Goal: Task Accomplishment & Management: Use online tool/utility

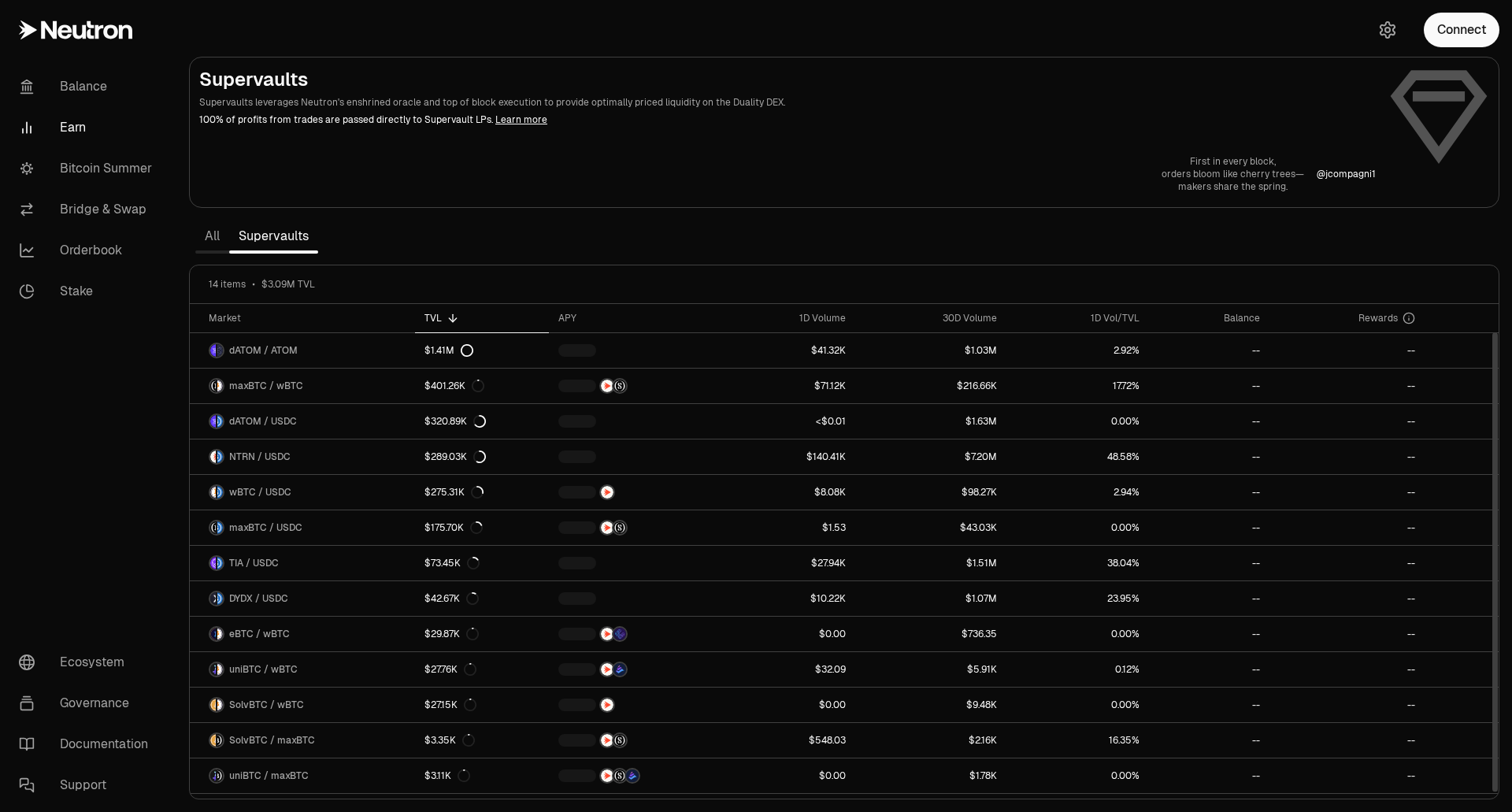
scroll to position [29, 0]
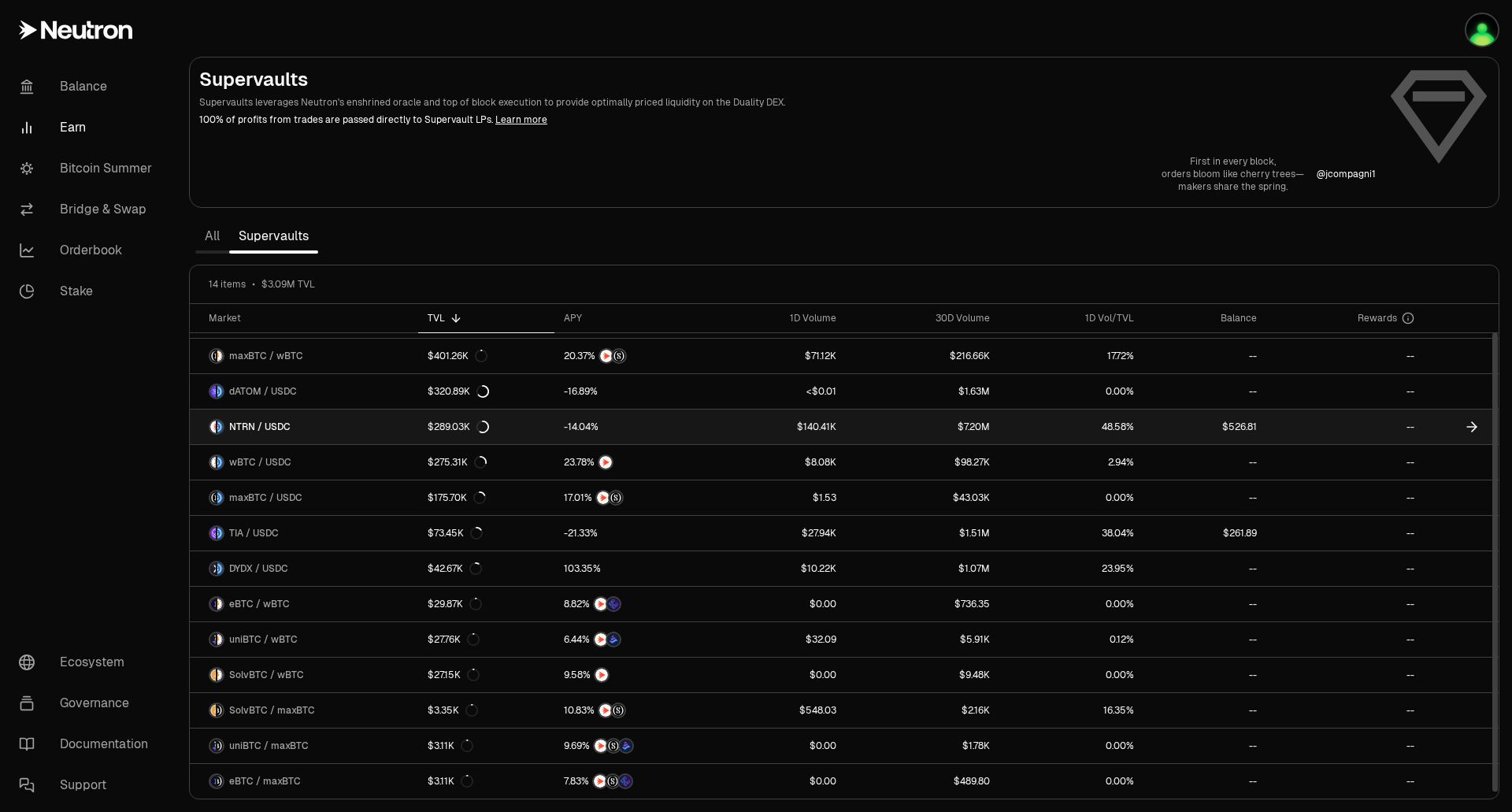
click at [738, 430] on link "$140.41K" at bounding box center [776, 427] width 140 height 35
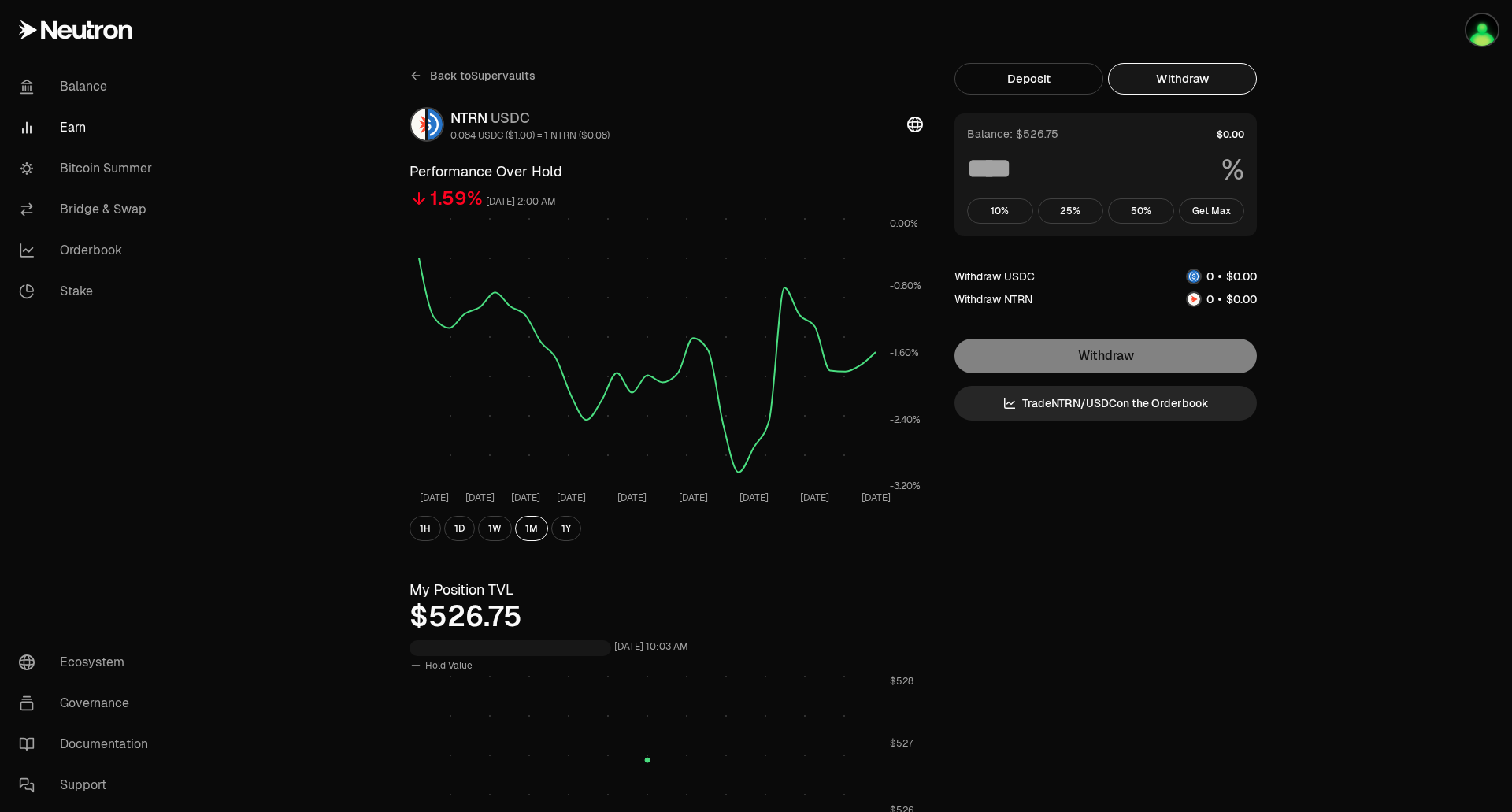
click at [1211, 87] on button "Withdraw" at bounding box center [1182, 78] width 148 height 31
click at [1224, 207] on button "Get Max" at bounding box center [1212, 210] width 66 height 25
type input "***"
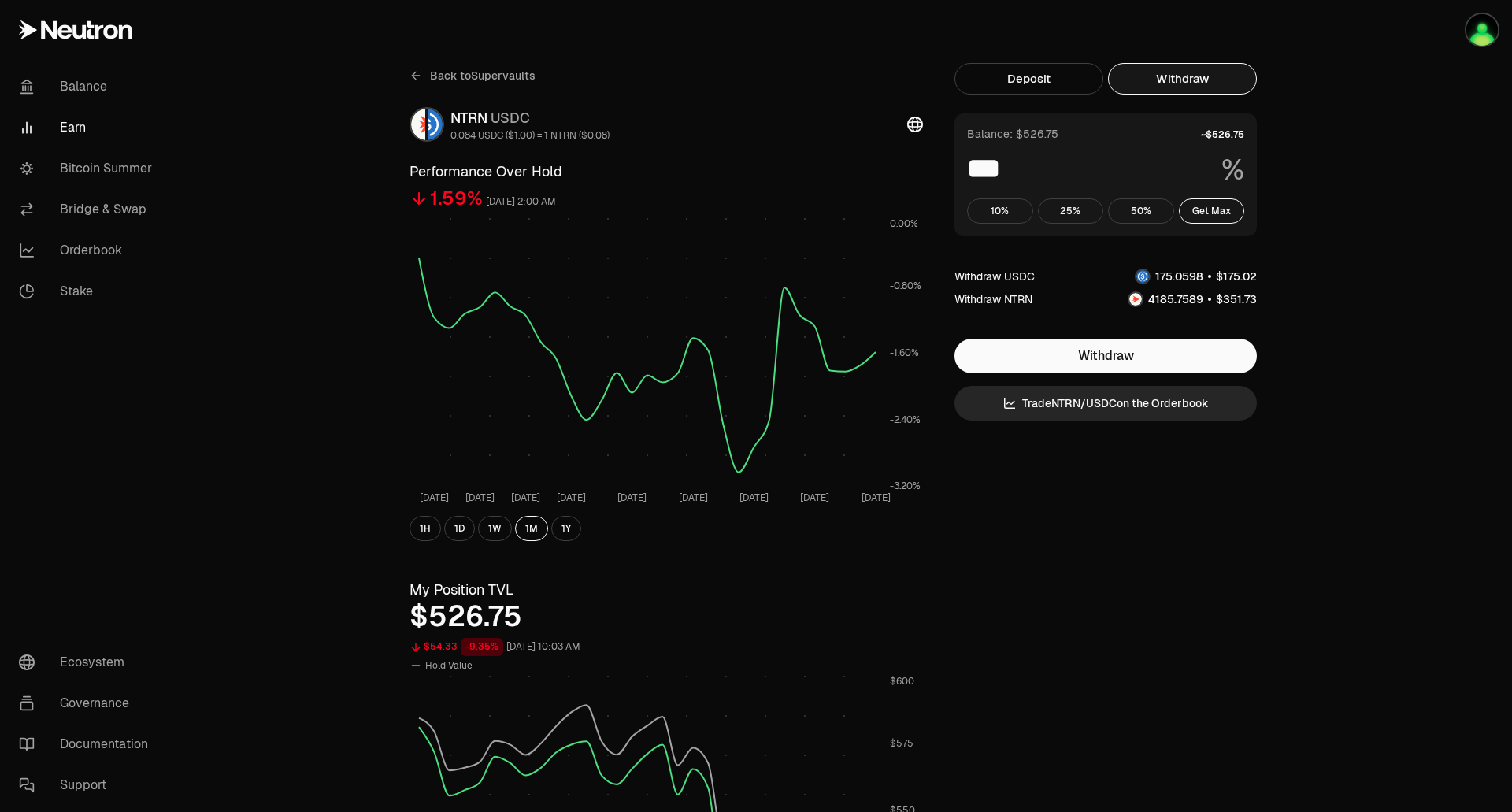
click at [1328, 141] on div "Back to Supervaults NTRN USDC 0.084 USDC ($1.00) = 1 NTRN ($0.08) Performance O…" at bounding box center [844, 746] width 1336 height 1492
